Goal: Find specific page/section: Find specific page/section

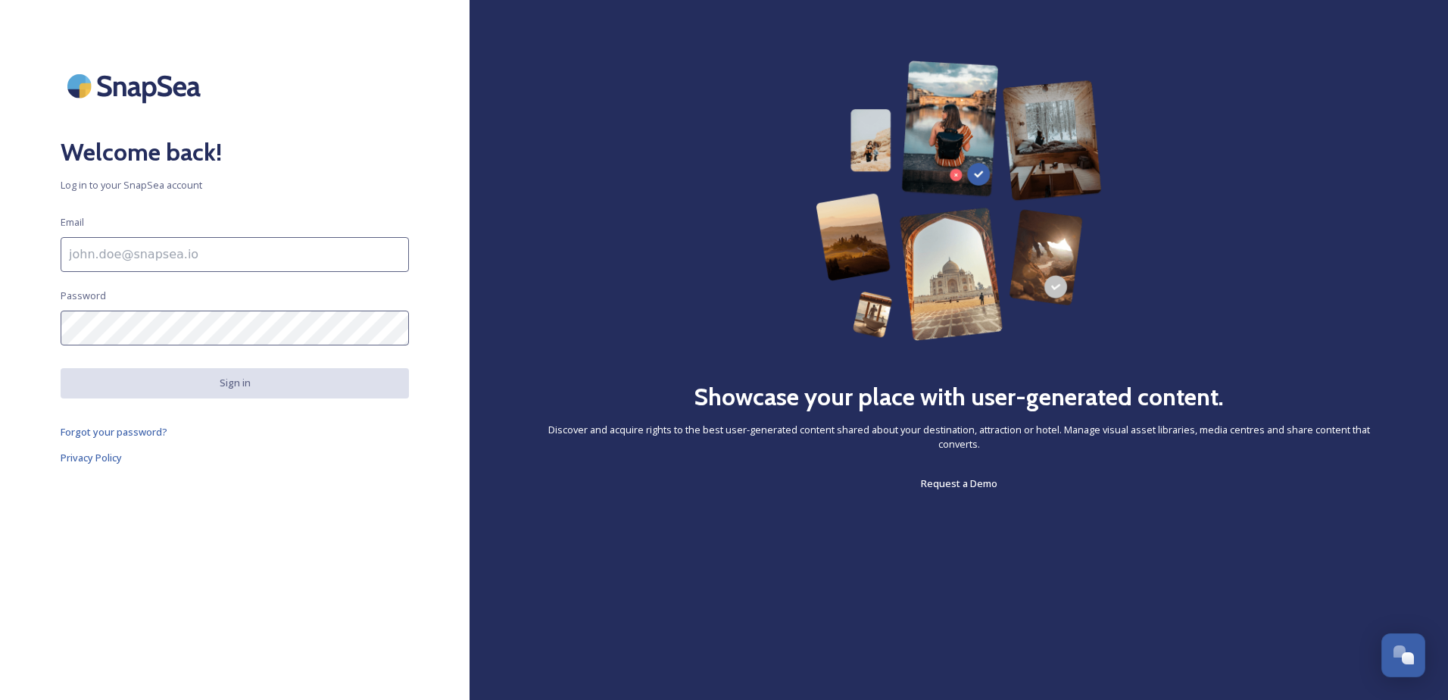
type input "[PERSON_NAME][EMAIL_ADDRESS][PERSON_NAME][DOMAIN_NAME]"
click at [233, 388] on button "Sign in" at bounding box center [235, 383] width 348 height 30
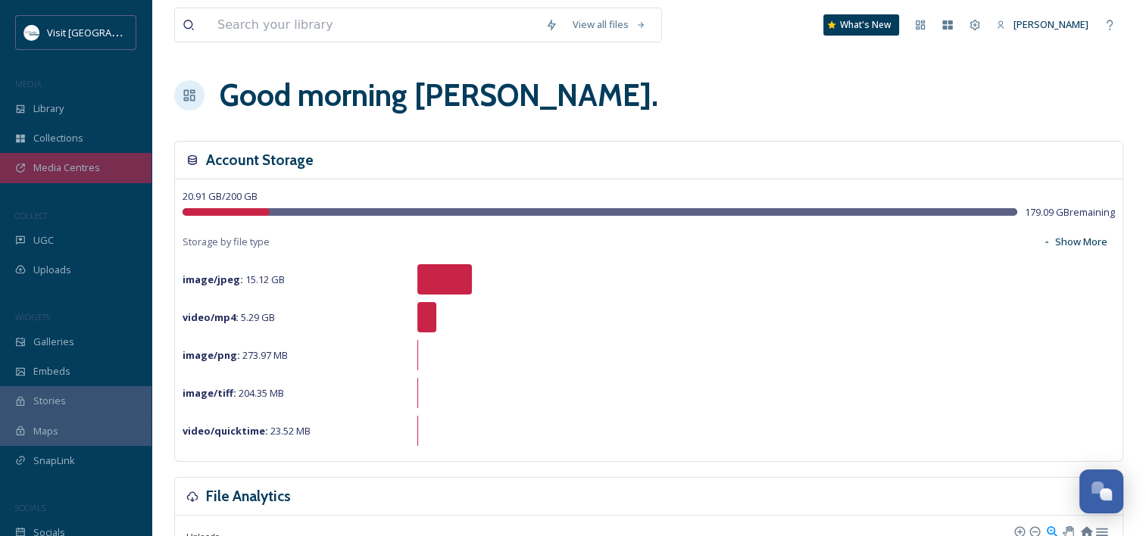
click at [109, 173] on div "Media Centres" at bounding box center [75, 168] width 151 height 30
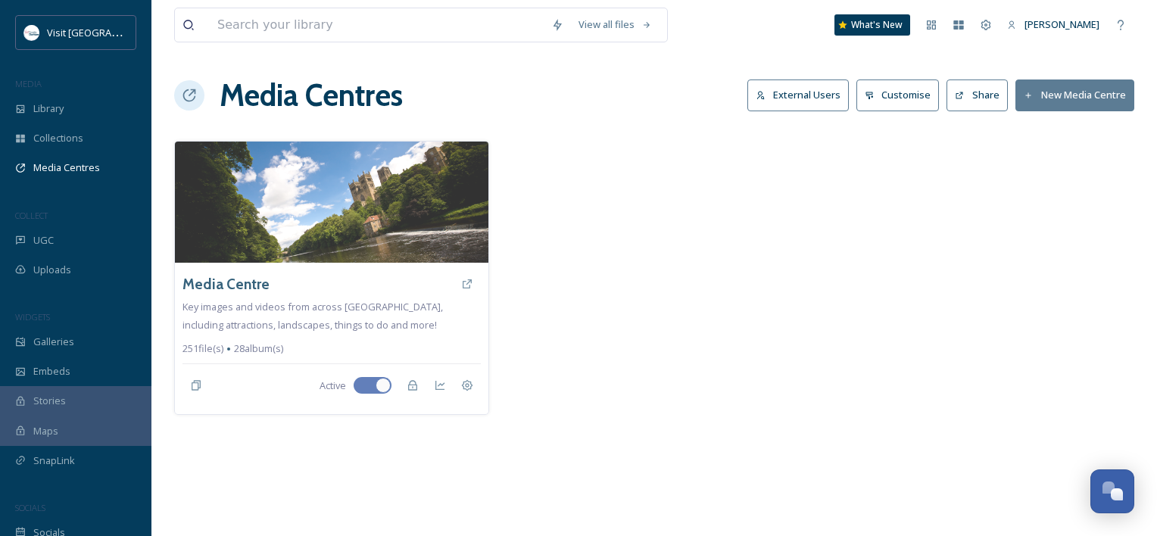
click at [827, 101] on button "External Users" at bounding box center [797, 95] width 101 height 31
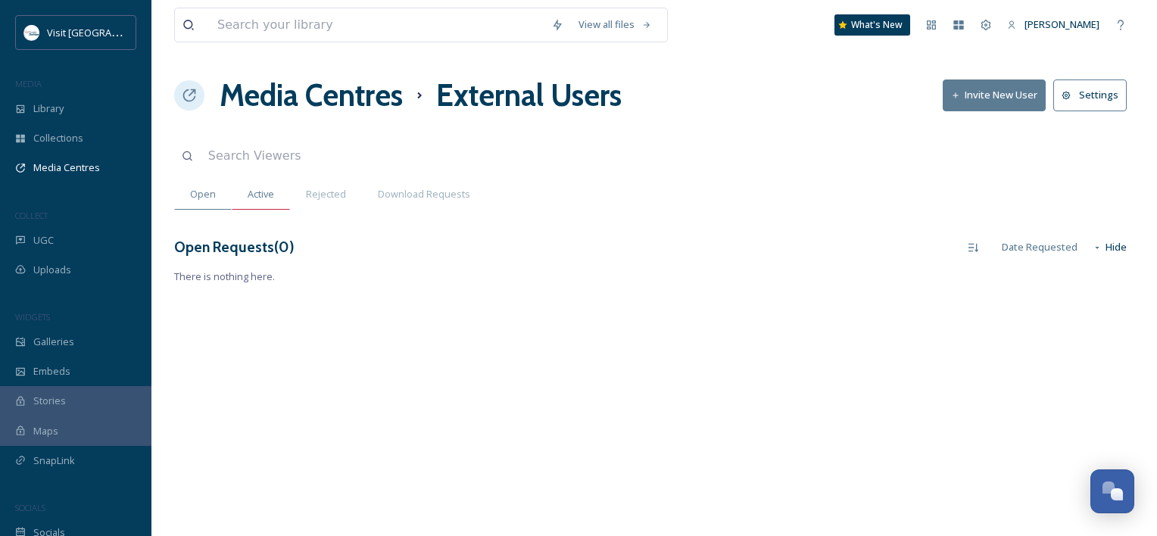
click at [248, 192] on span "Active" at bounding box center [261, 194] width 27 height 14
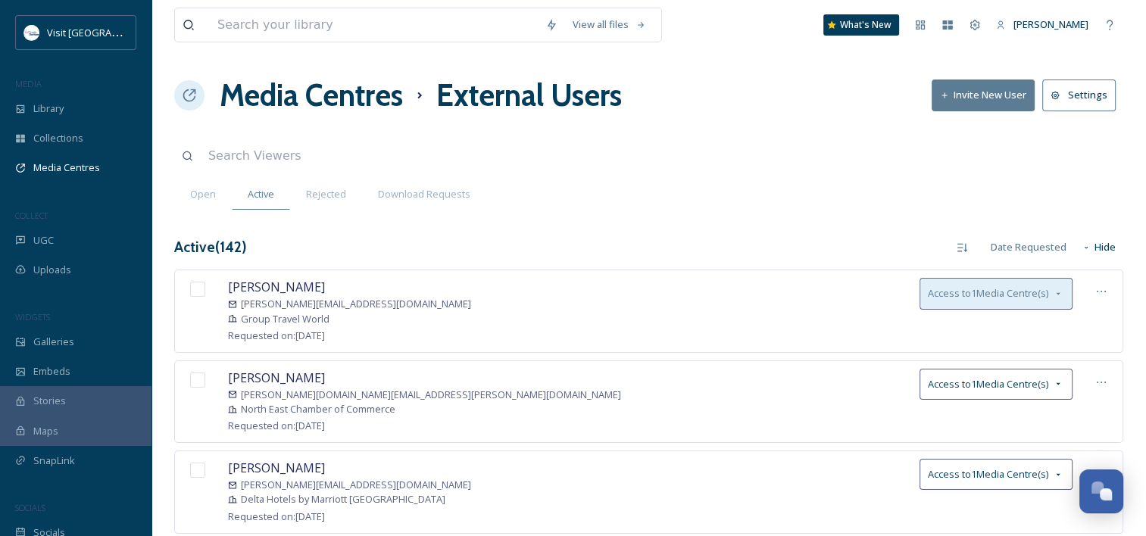
click at [982, 297] on span "Access to 1 Media Centre(s)" at bounding box center [988, 293] width 120 height 14
